Goal: Check status: Check status

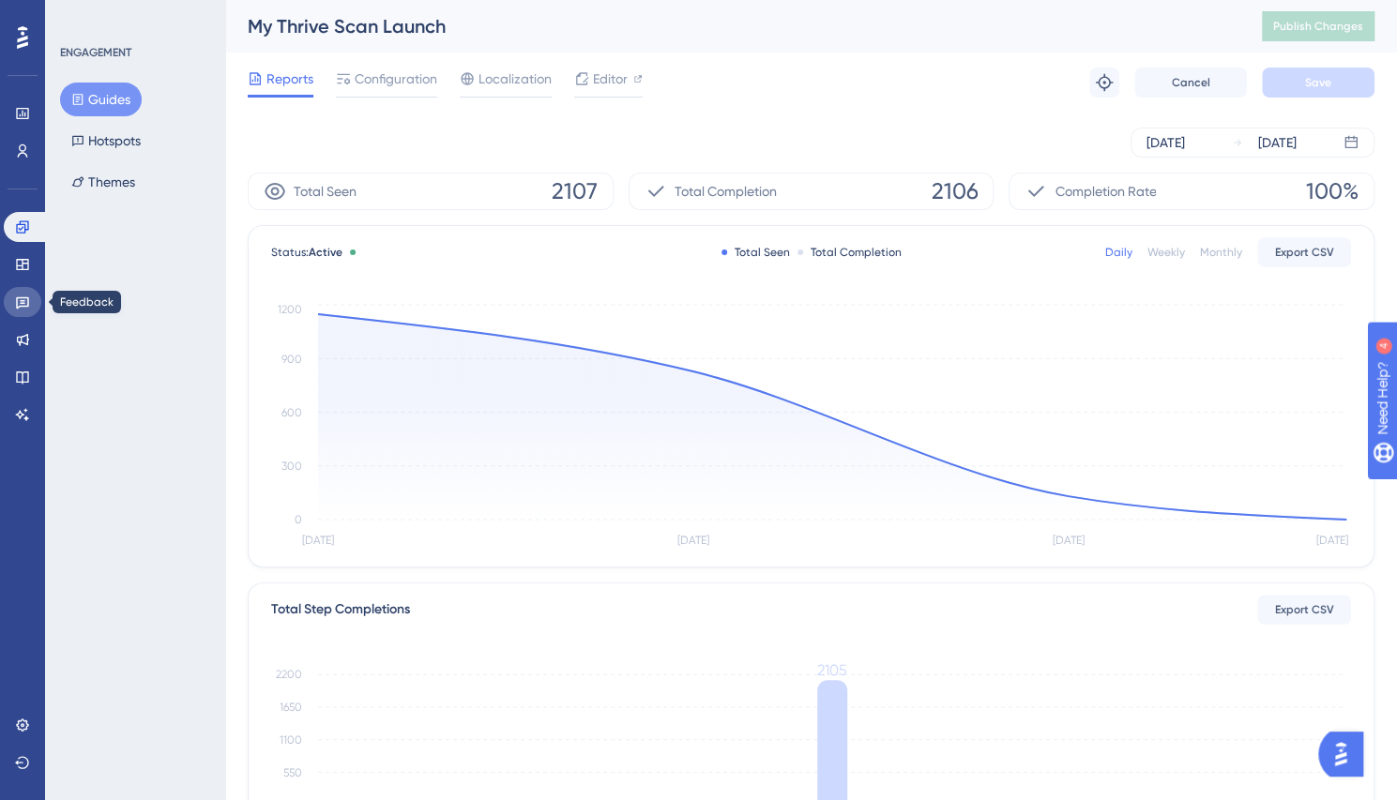
click at [13, 301] on link at bounding box center [23, 302] width 38 height 30
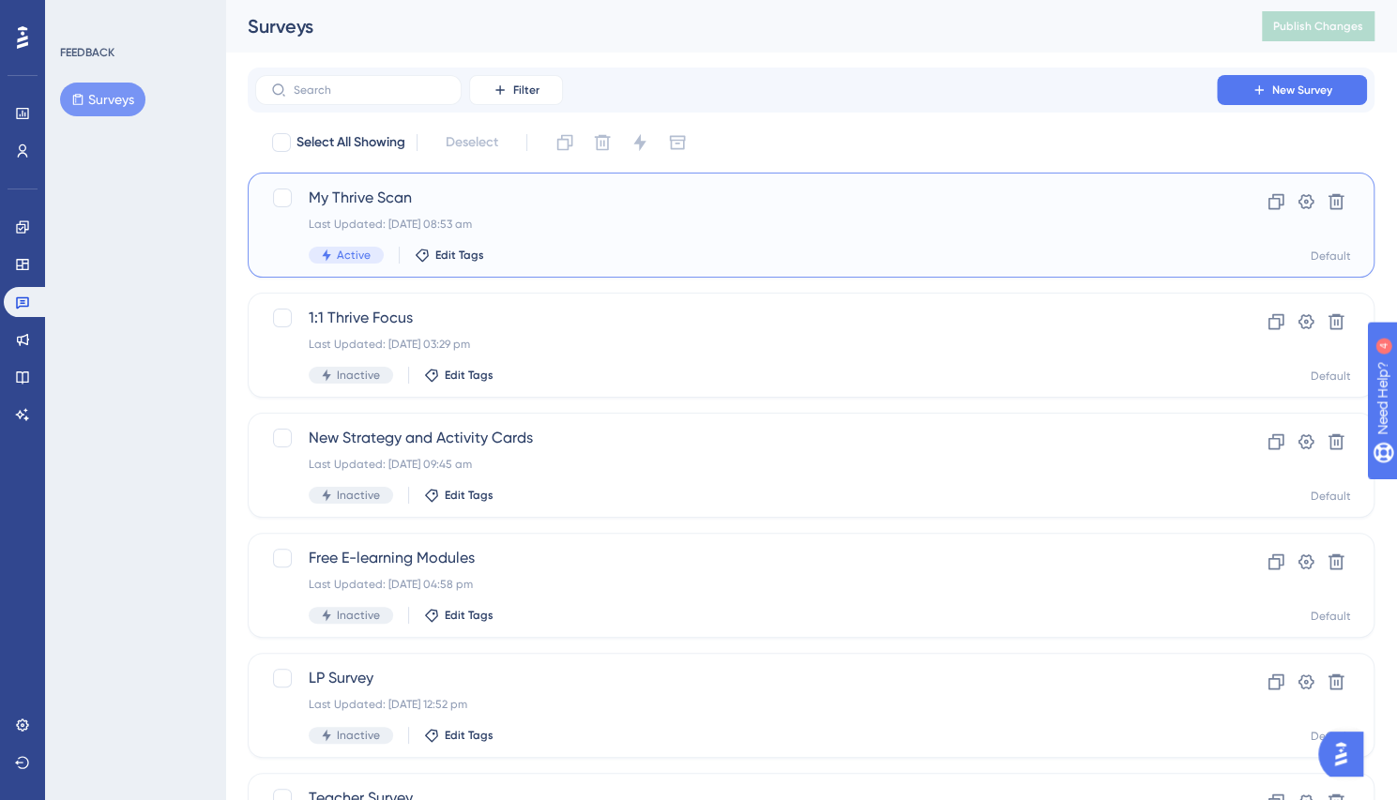
click at [352, 197] on span "My Thrive Scan" at bounding box center [736, 198] width 854 height 23
